Goal: Use online tool/utility: Use online tool/utility

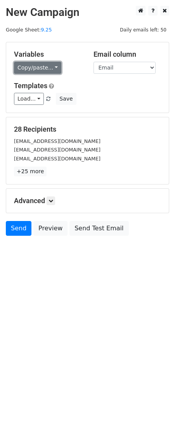
click at [51, 69] on link "Copy/paste..." at bounding box center [37, 68] width 47 height 12
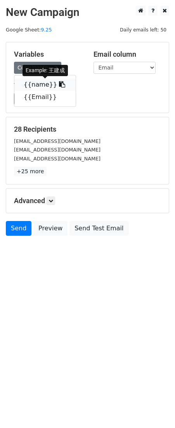
click at [59, 81] on icon at bounding box center [62, 84] width 6 height 6
